Goal: Obtain resource: Obtain resource

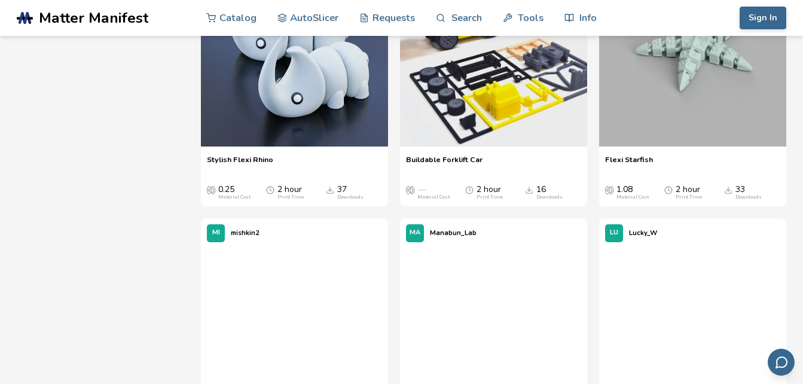
scroll to position [6755, 0]
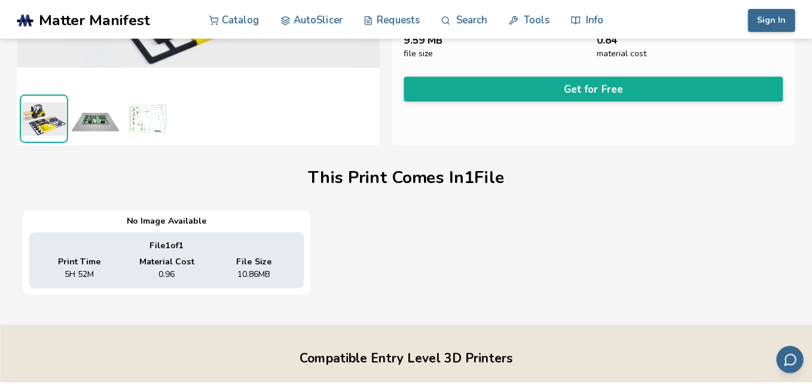
scroll to position [265, 0]
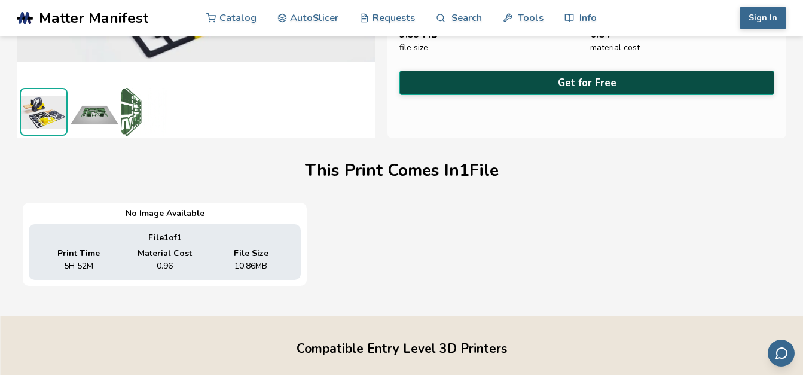
click at [570, 80] on button "Get for Free" at bounding box center [586, 83] width 375 height 25
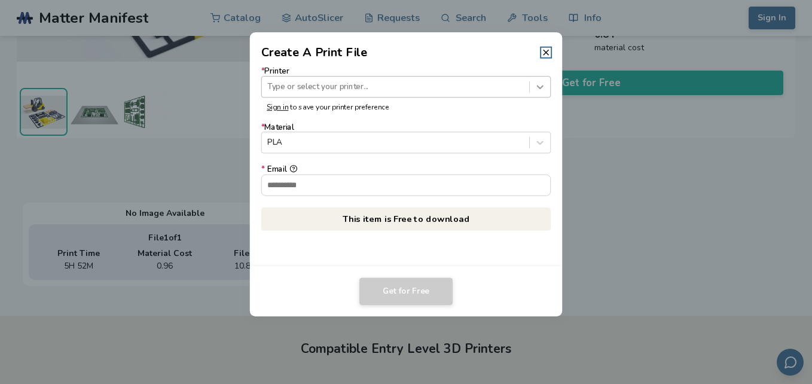
click at [536, 88] on icon at bounding box center [539, 86] width 11 height 11
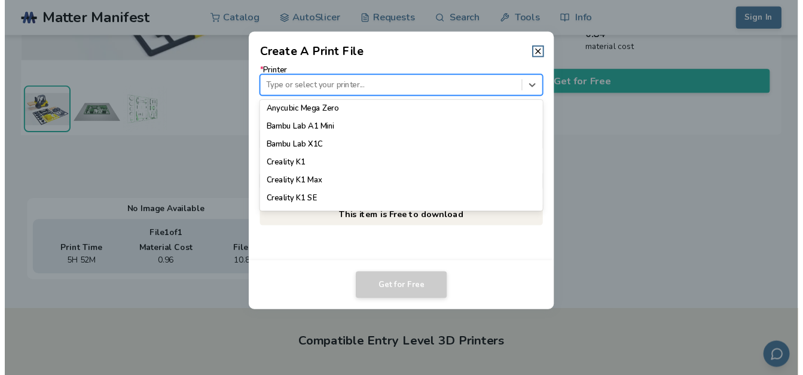
scroll to position [239, 0]
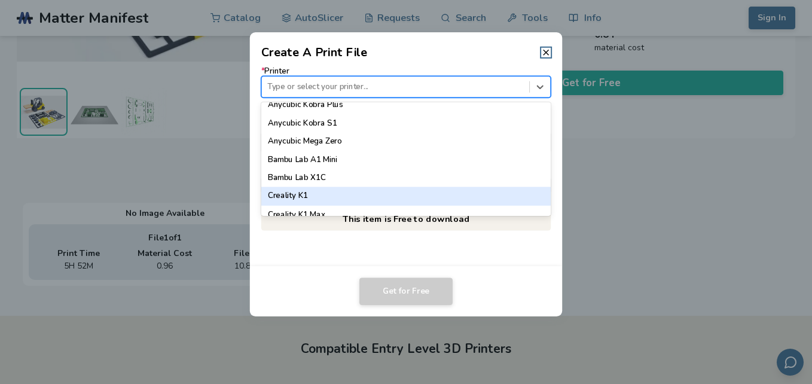
click at [317, 193] on div "Creality K1" at bounding box center [406, 196] width 290 height 18
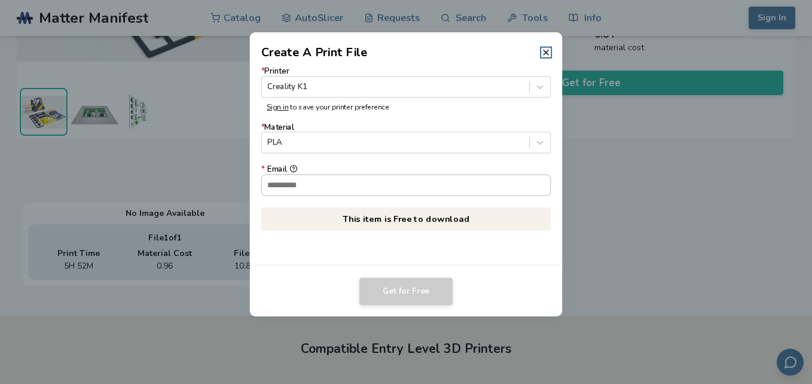
click at [311, 182] on input "* Email" at bounding box center [406, 185] width 289 height 20
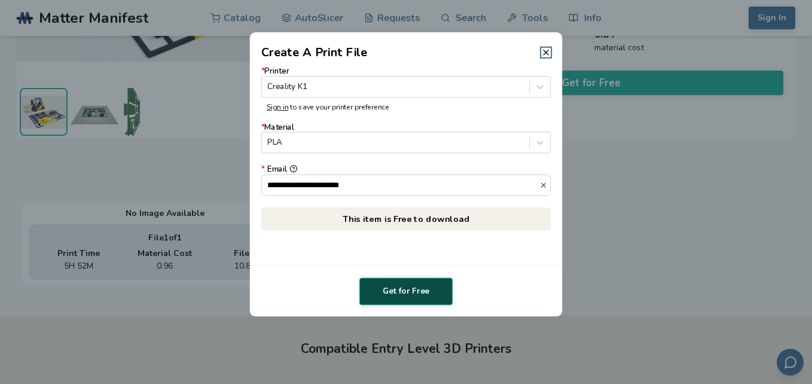
type input "**********"
click at [390, 284] on button "Get for Free" at bounding box center [405, 290] width 93 height 27
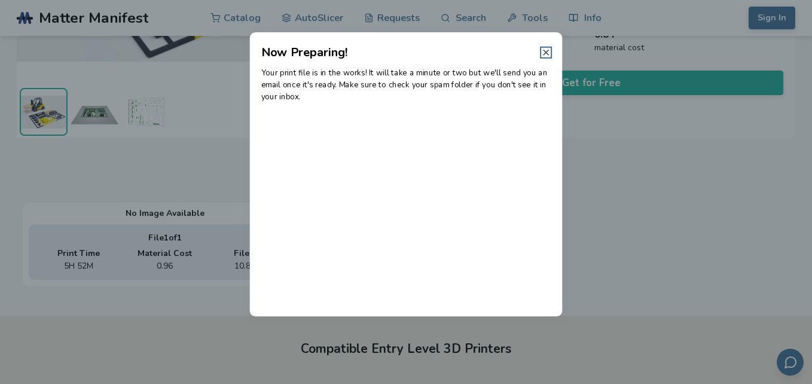
click at [546, 56] on icon at bounding box center [546, 53] width 10 height 10
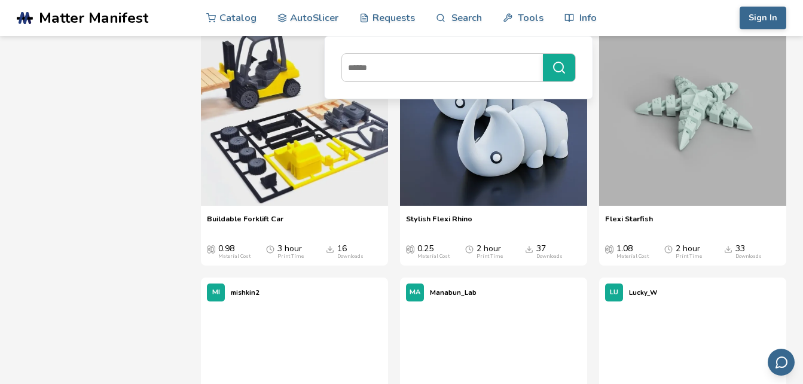
scroll to position [6811, 0]
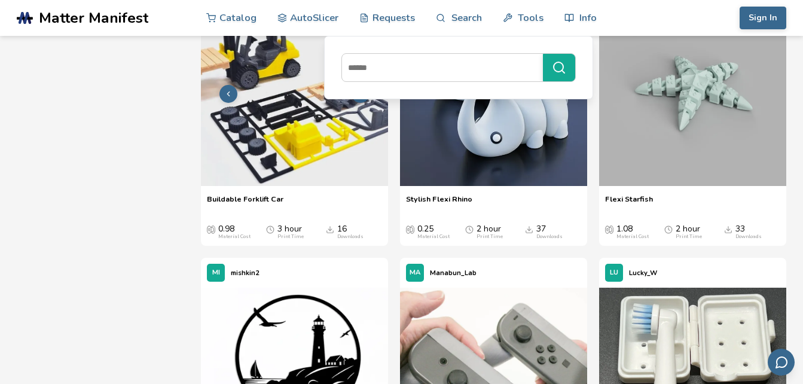
click at [278, 139] on img at bounding box center [294, 92] width 187 height 187
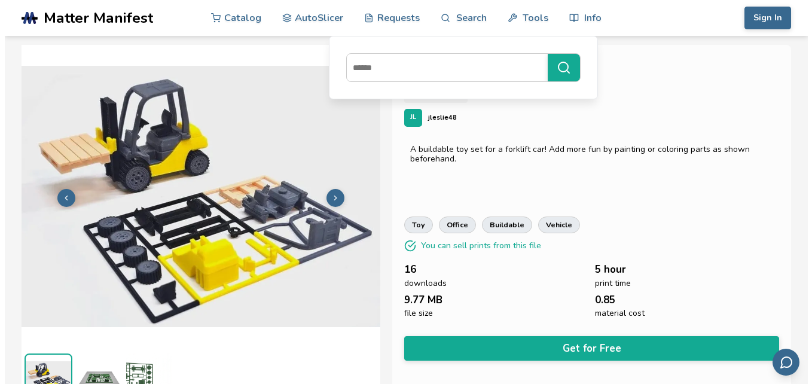
scroll to position [26, 0]
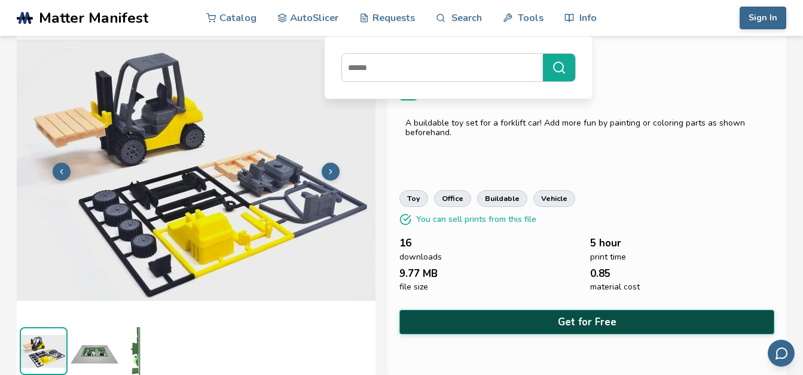
click at [576, 319] on button "Get for Free" at bounding box center [586, 322] width 375 height 25
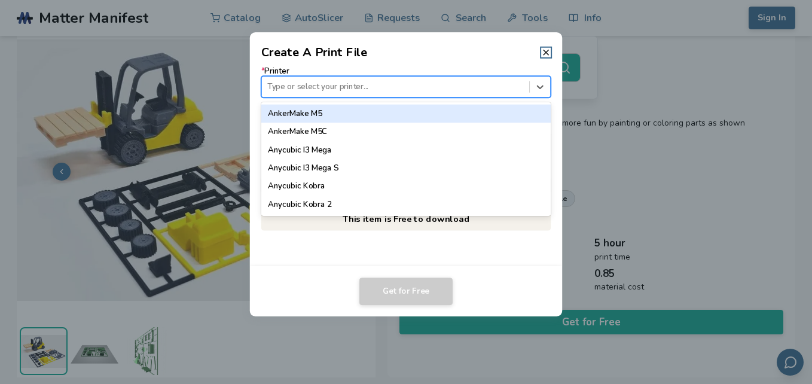
click at [341, 85] on div at bounding box center [395, 86] width 256 height 11
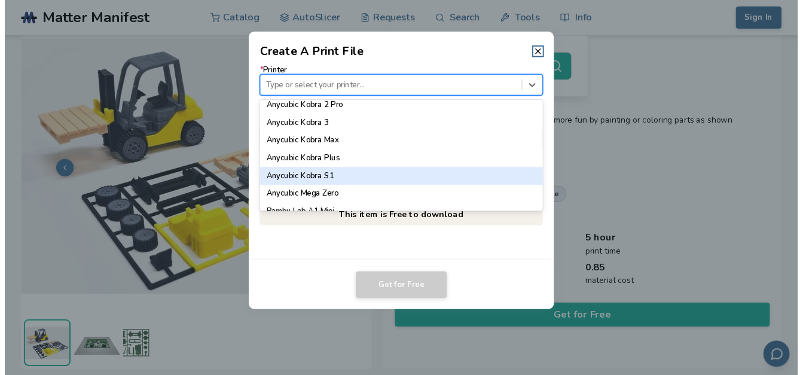
scroll to position [299, 0]
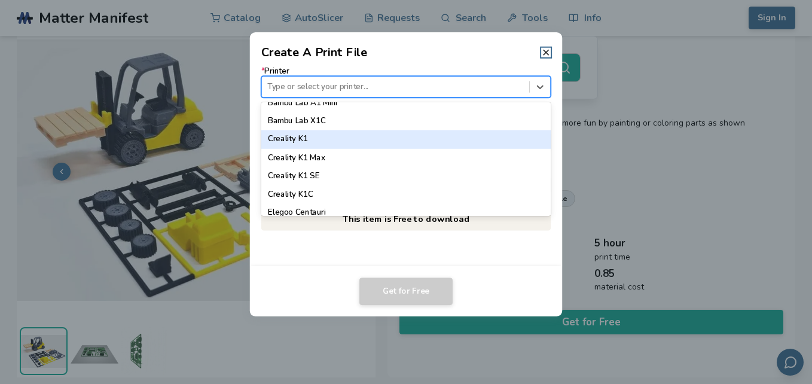
click at [309, 137] on div "Creality K1" at bounding box center [406, 139] width 290 height 18
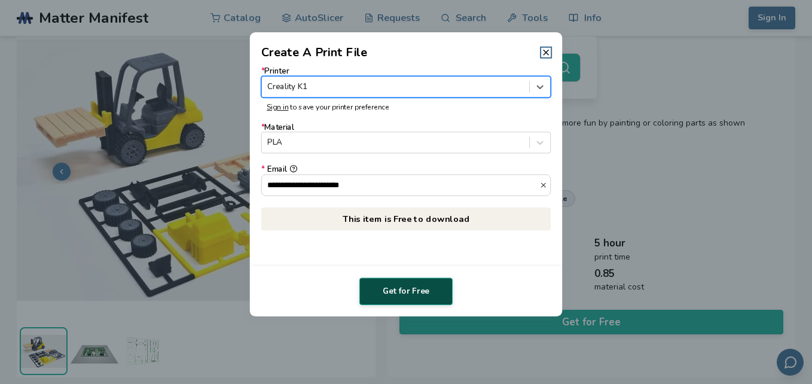
click at [393, 300] on button "Get for Free" at bounding box center [405, 290] width 93 height 27
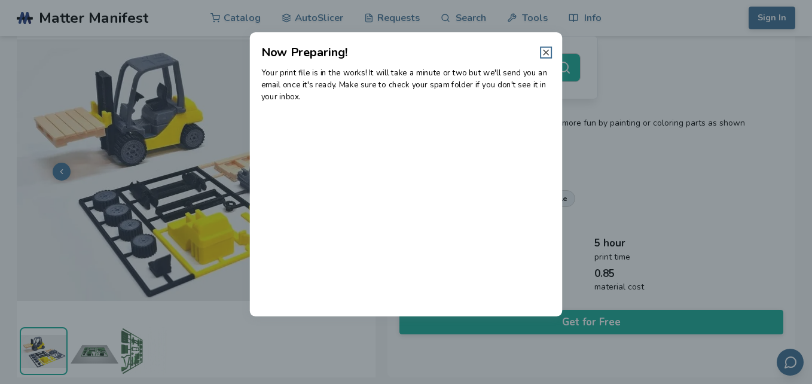
click at [543, 51] on icon at bounding box center [546, 53] width 10 height 10
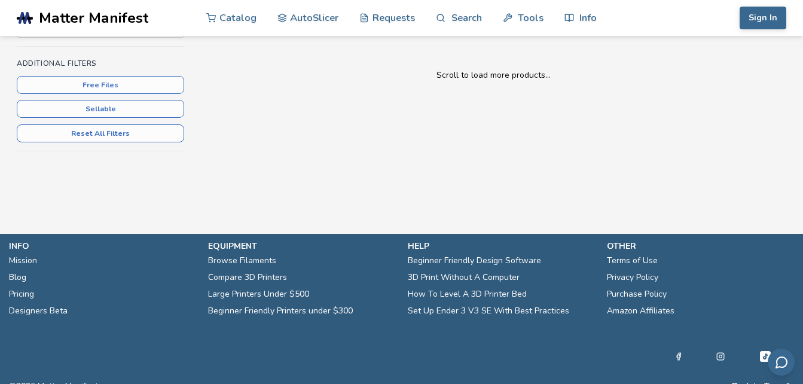
scroll to position [345, 0]
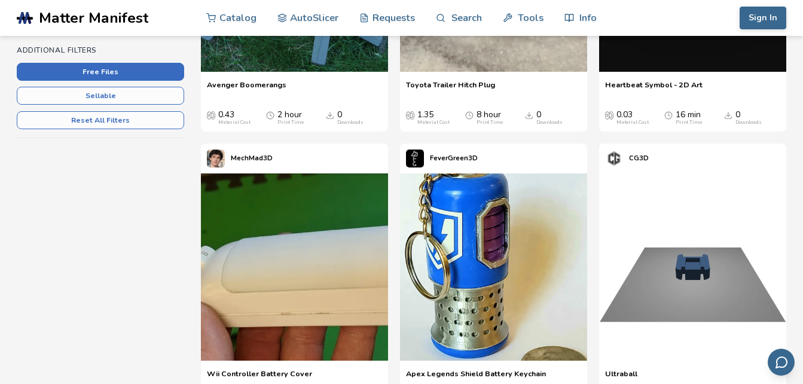
click at [70, 67] on button "Free Files" at bounding box center [100, 72] width 167 height 18
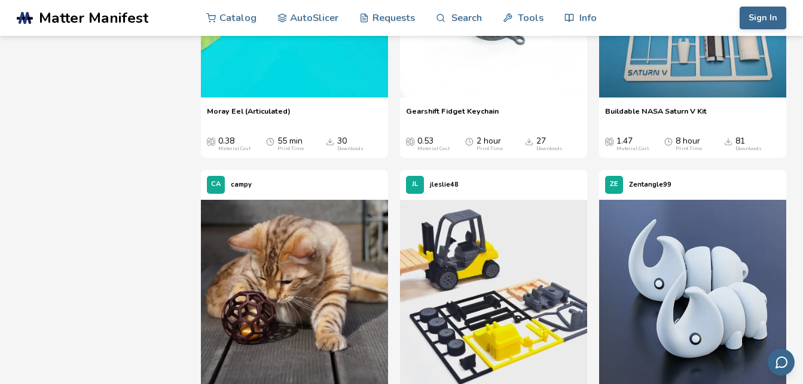
scroll to position [2630, 0]
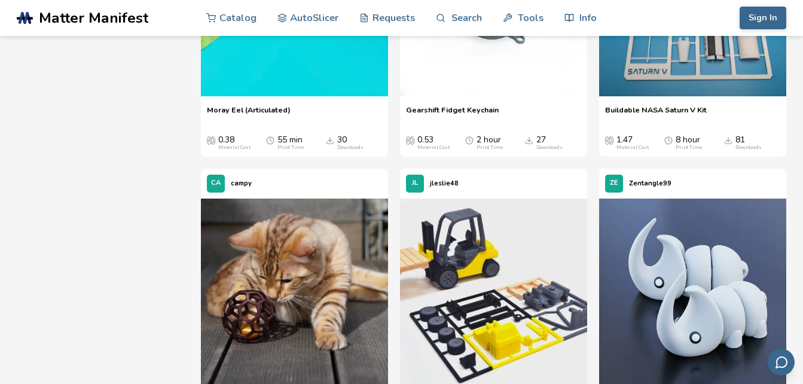
click at [690, 60] on img at bounding box center [692, 2] width 187 height 187
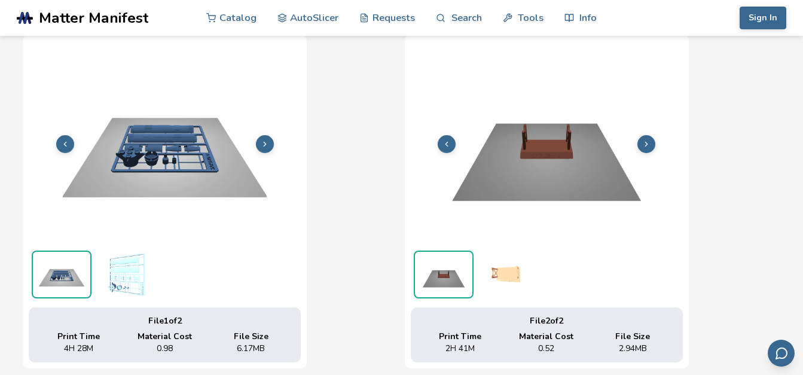
scroll to position [270, 5]
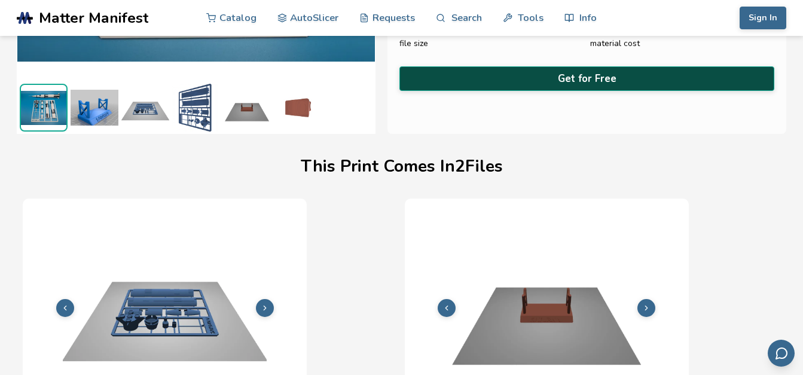
click at [611, 72] on button "Get for Free" at bounding box center [586, 78] width 375 height 25
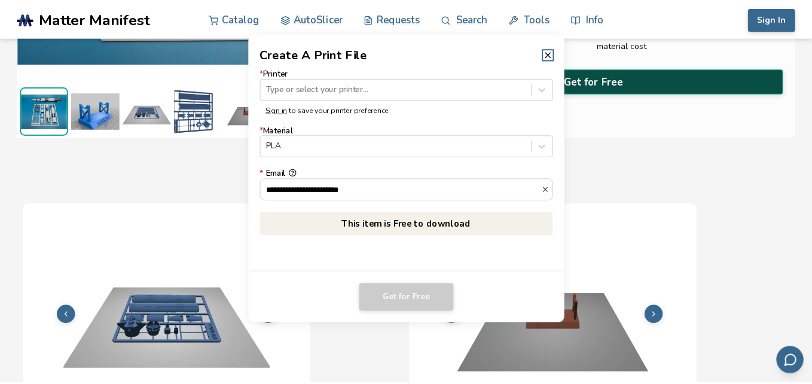
scroll to position [270, 0]
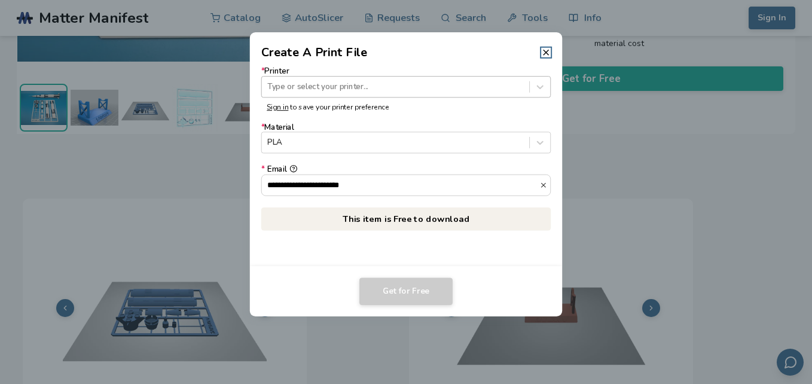
click at [413, 83] on div at bounding box center [395, 86] width 256 height 11
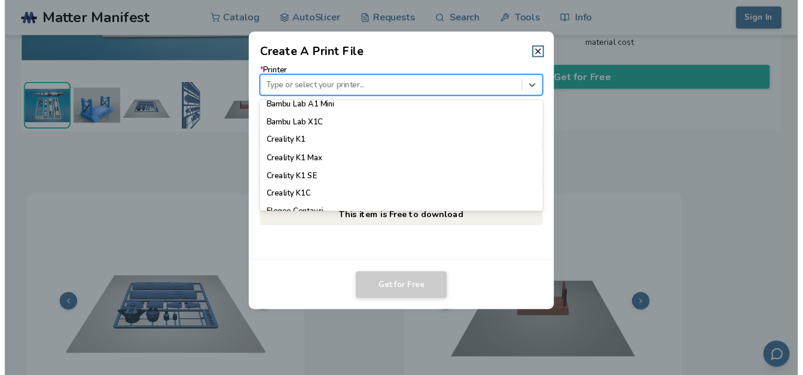
scroll to position [276, 0]
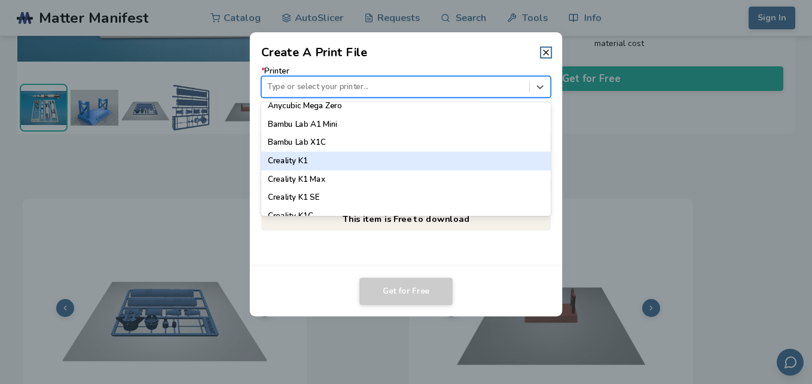
click at [278, 155] on div "Creality K1" at bounding box center [406, 161] width 290 height 18
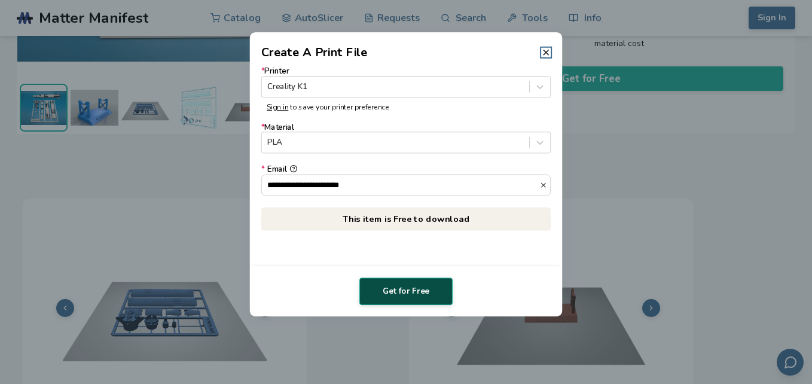
click at [406, 283] on button "Get for Free" at bounding box center [405, 290] width 93 height 27
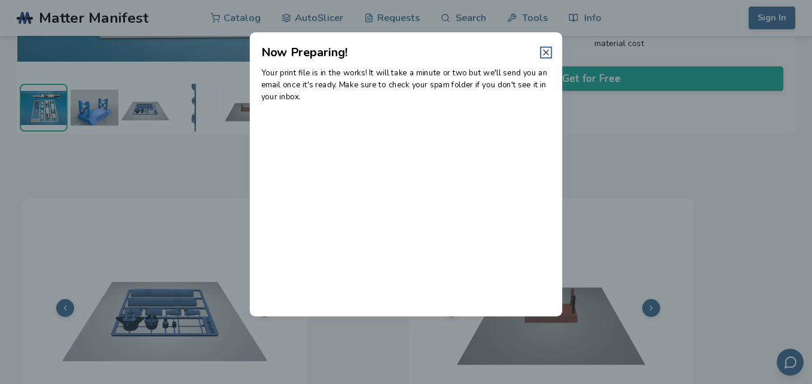
click at [544, 48] on icon at bounding box center [546, 53] width 10 height 10
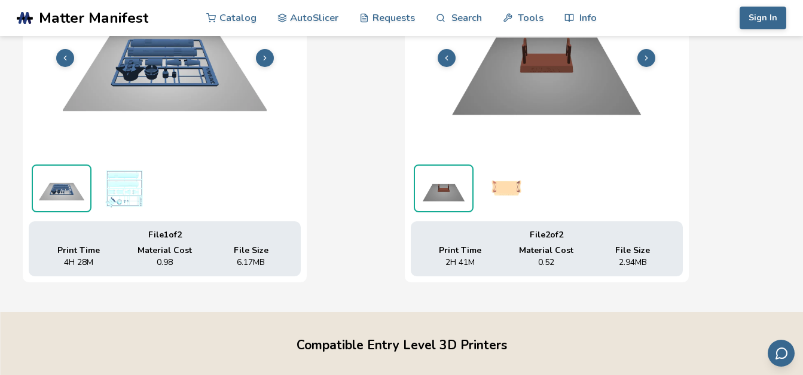
scroll to position [509, 0]
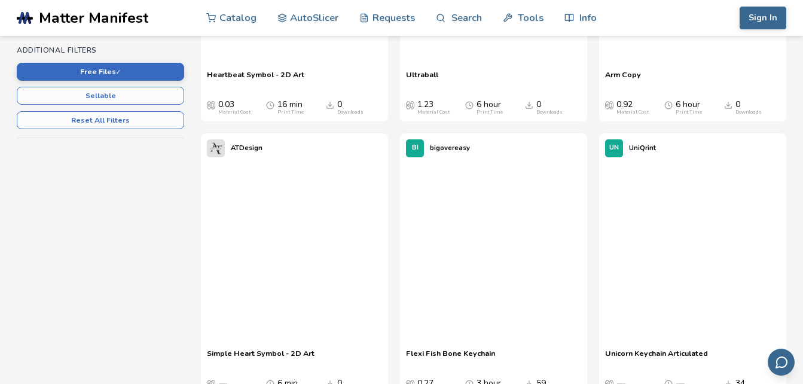
scroll to position [509, 0]
